Goal: Information Seeking & Learning: Learn about a topic

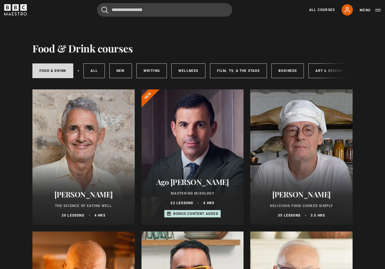
click at [76, 166] on div at bounding box center [83, 156] width 102 height 135
click at [318, 143] on div at bounding box center [301, 156] width 102 height 135
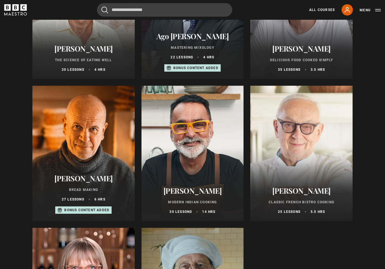
scroll to position [146, 0]
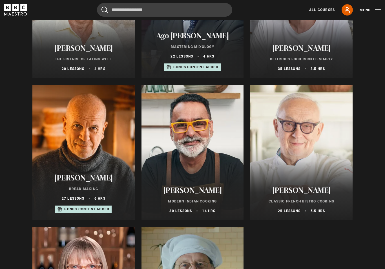
click at [79, 162] on div at bounding box center [83, 152] width 102 height 135
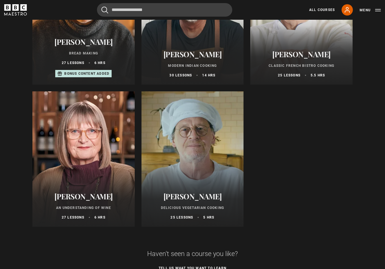
scroll to position [295, 0]
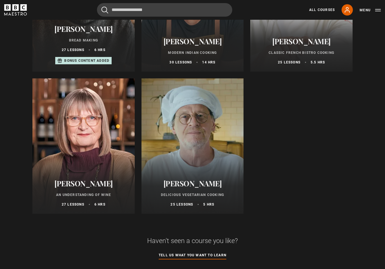
click at [174, 154] on div at bounding box center [192, 145] width 102 height 135
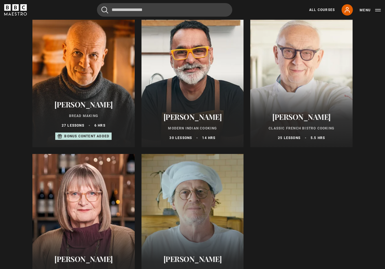
scroll to position [221, 0]
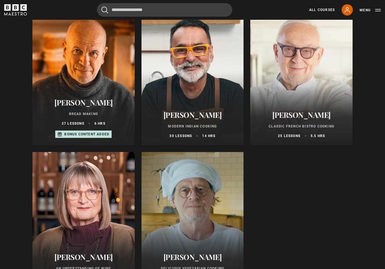
click at [75, 201] on div at bounding box center [83, 219] width 102 height 135
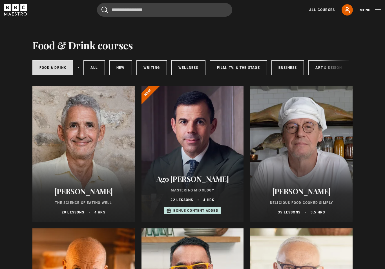
scroll to position [0, 0]
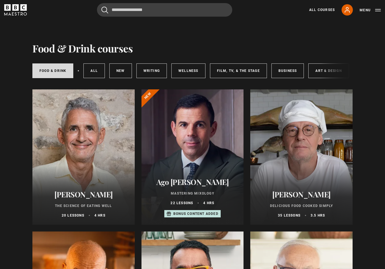
click at [187, 65] on link "Wellness" at bounding box center [188, 70] width 34 height 15
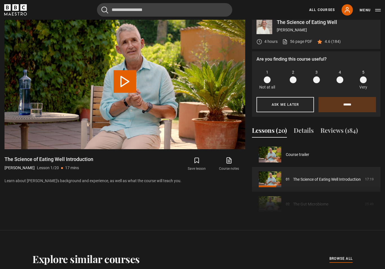
click at [232, 164] on icon at bounding box center [228, 160] width 7 height 7
click at [289, 112] on button "Ask me later" at bounding box center [284, 104] width 57 height 15
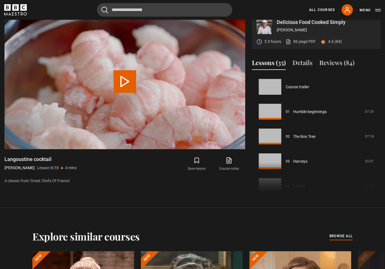
scroll to position [174, 0]
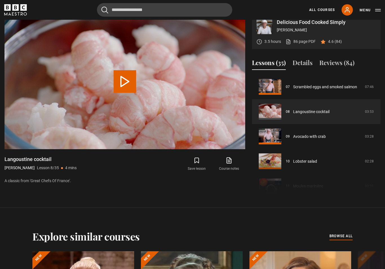
click at [230, 172] on link "Course notes opens in new tab" at bounding box center [229, 164] width 32 height 16
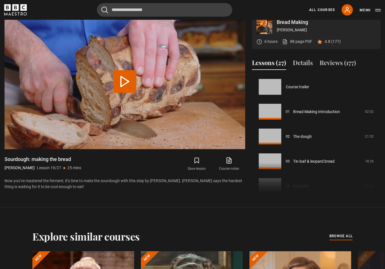
scroll to position [446, 0]
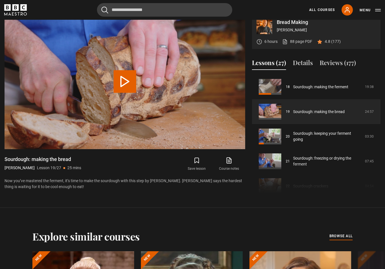
click at [230, 164] on icon at bounding box center [228, 160] width 7 height 7
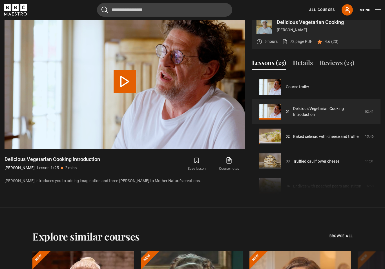
scroll to position [280, 0]
click at [225, 172] on link "Course notes opens in new tab" at bounding box center [229, 164] width 32 height 16
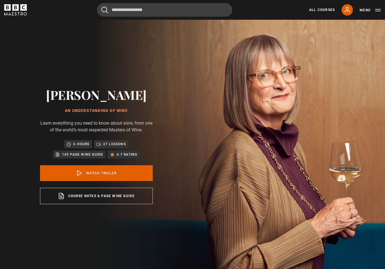
click at [89, 200] on link "Course notes & page wine guide opens in a new tab" at bounding box center [96, 196] width 113 height 16
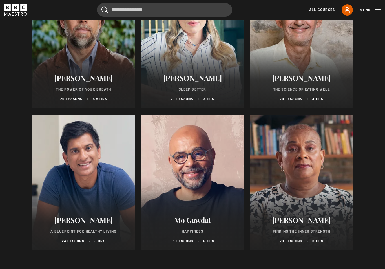
scroll to position [116, 0]
click at [50, 201] on div at bounding box center [83, 182] width 102 height 135
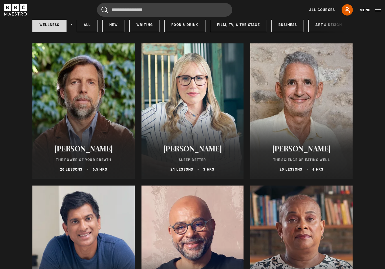
scroll to position [45, 0]
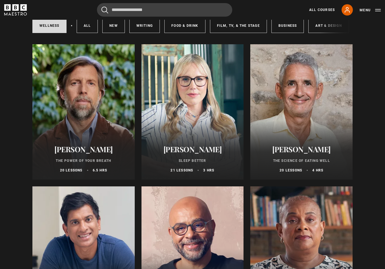
click at [83, 129] on div at bounding box center [83, 111] width 102 height 135
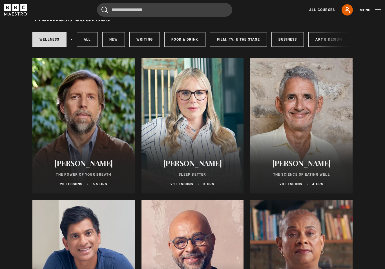
scroll to position [32, 0]
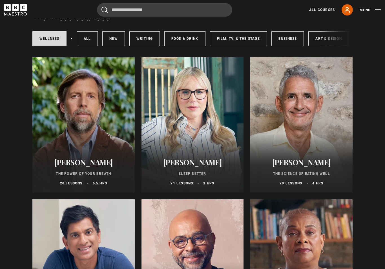
click at [223, 119] on div at bounding box center [192, 124] width 102 height 135
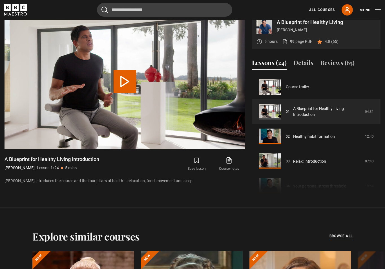
click at [230, 162] on icon at bounding box center [229, 159] width 3 height 4
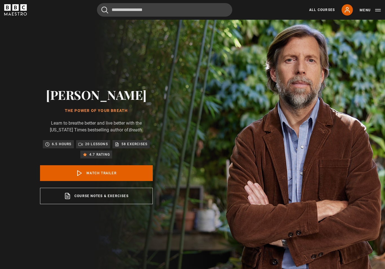
click at [89, 200] on link "Course notes & exercises opens in a new tab" at bounding box center [96, 196] width 113 height 16
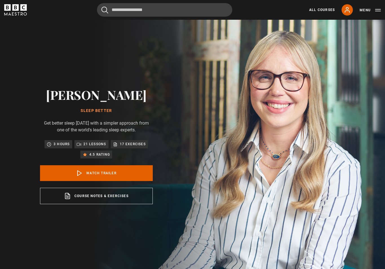
click at [112, 204] on link "Course notes & exercises opens in a new tab" at bounding box center [96, 196] width 113 height 16
